Goal: Information Seeking & Learning: Learn about a topic

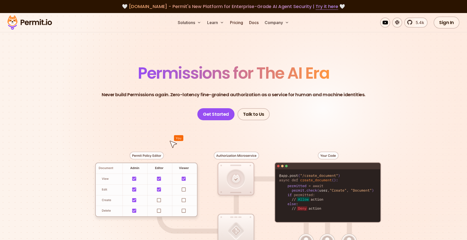
click at [282, 75] on span "Permissions for The AI Era" at bounding box center [233, 73] width 191 height 22
click at [332, 74] on header "Permissions for The AI Era Never build Permissions again. Zero-latency fine-gra…" at bounding box center [233, 92] width 351 height 55
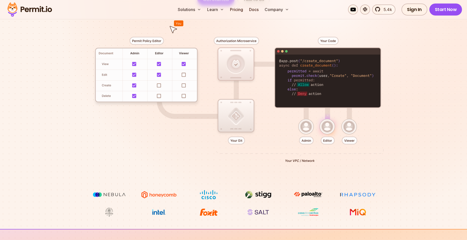
scroll to position [50, 0]
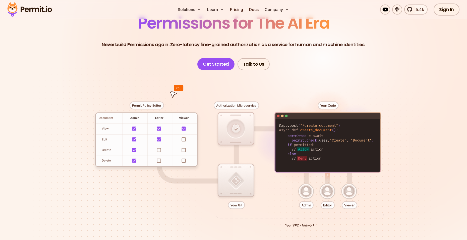
drag, startPoint x: 240, startPoint y: 122, endPoint x: 283, endPoint y: 129, distance: 42.9
click at [282, 129] on div at bounding box center [233, 162] width 351 height 185
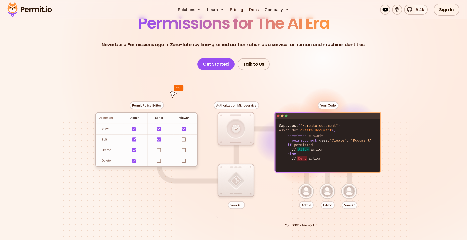
drag, startPoint x: 325, startPoint y: 158, endPoint x: 352, endPoint y: 172, distance: 30.4
click at [352, 172] on div at bounding box center [233, 162] width 351 height 185
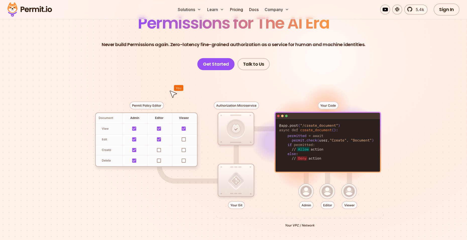
drag, startPoint x: 293, startPoint y: 128, endPoint x: 339, endPoint y: 161, distance: 57.4
click at [326, 150] on div at bounding box center [233, 162] width 351 height 185
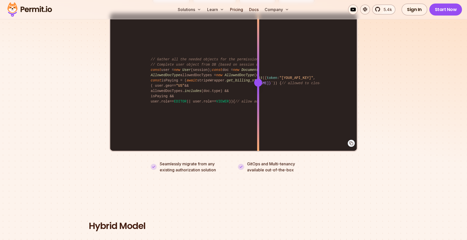
scroll to position [1054, 0]
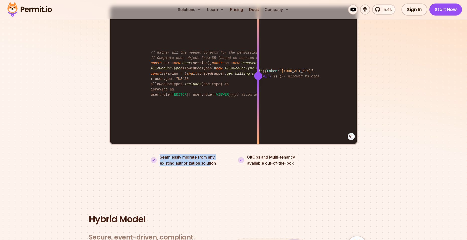
drag, startPoint x: 182, startPoint y: 157, endPoint x: 212, endPoint y: 165, distance: 31.2
click at [214, 166] on section "Fully functional authorization in 5 minutes Just add permit.check() to your cod…" at bounding box center [233, 33] width 467 height 313
click at [235, 168] on section "Fully functional authorization in 5 minutes Just add permit.check() to your cod…" at bounding box center [233, 33] width 467 height 313
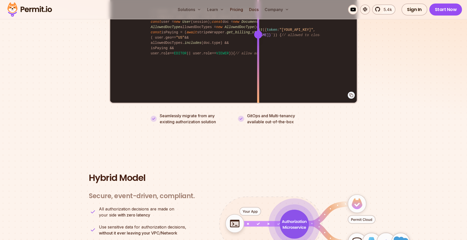
scroll to position [1229, 0]
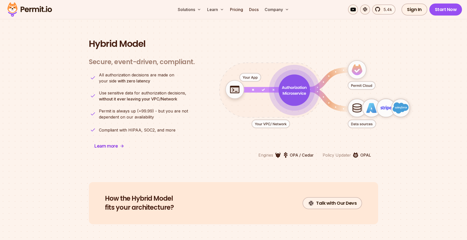
drag, startPoint x: 242, startPoint y: 70, endPoint x: 289, endPoint y: 84, distance: 48.7
click at [289, 84] on g "animation" at bounding box center [317, 90] width 201 height 75
